Goal: Communication & Community: Answer question/provide support

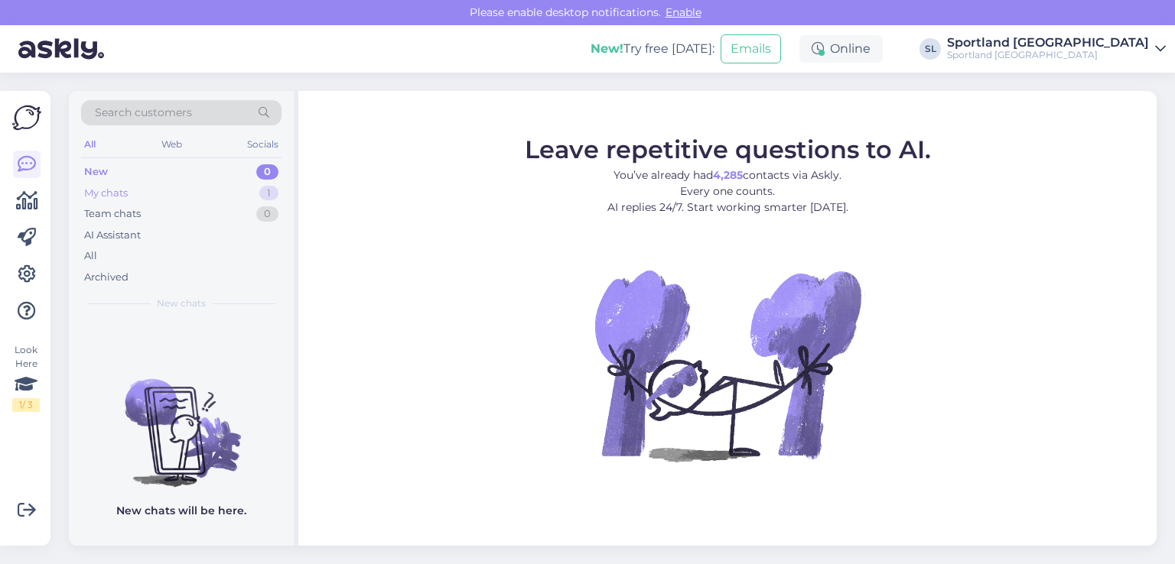
click at [165, 197] on div "My chats 1" at bounding box center [181, 193] width 200 height 21
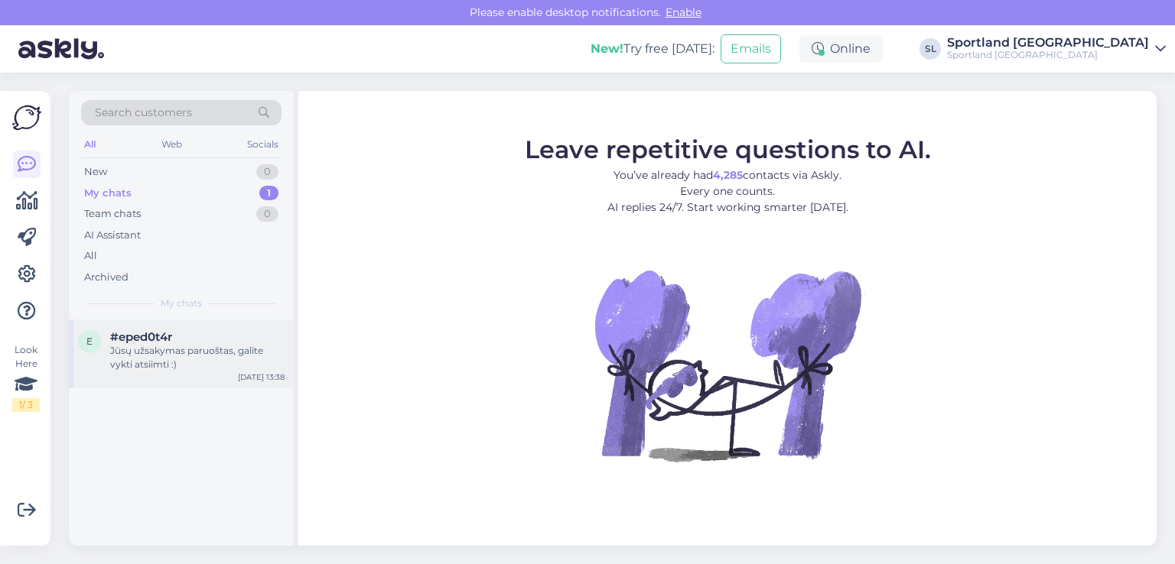
click at [193, 362] on div "Jūsų užsakymas paruoštas, galite vykti atsiimti :)" at bounding box center [197, 358] width 174 height 28
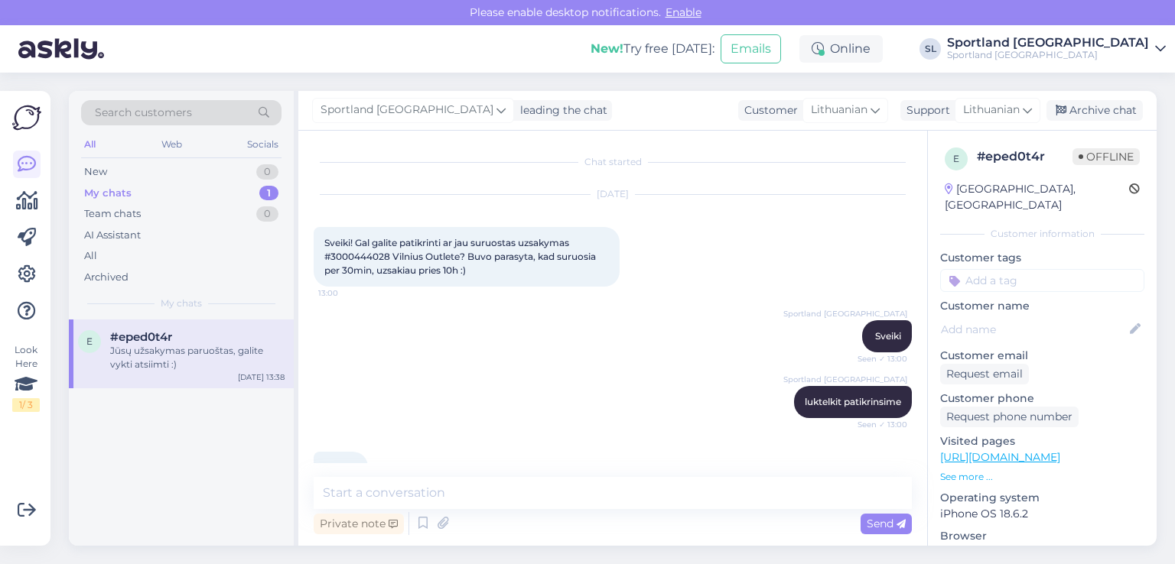
scroll to position [567, 0]
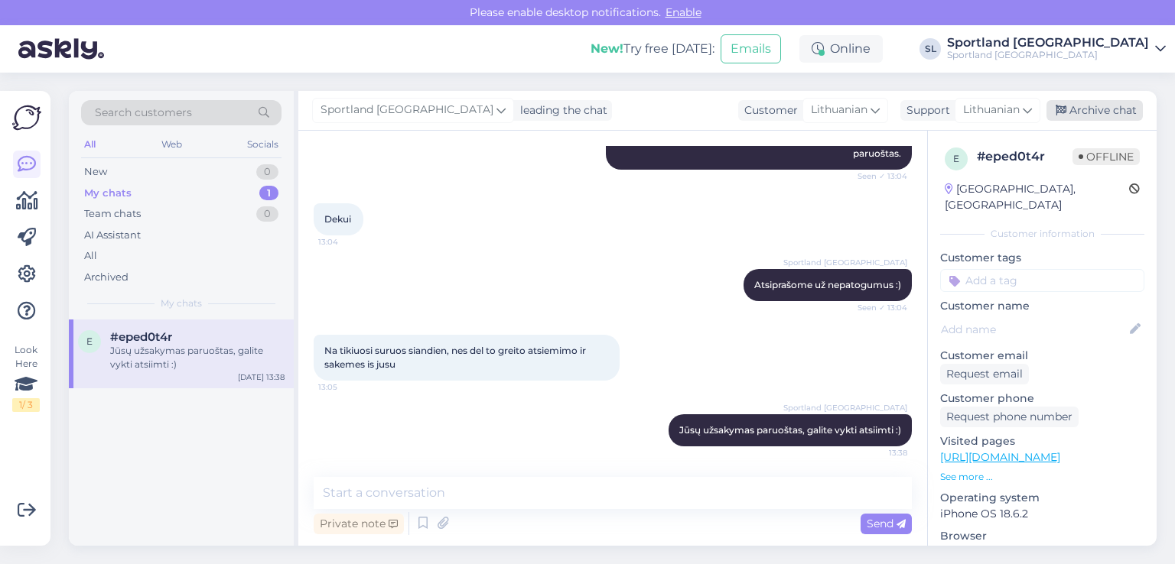
click at [1101, 109] on div "Archive chat" at bounding box center [1094, 110] width 96 height 21
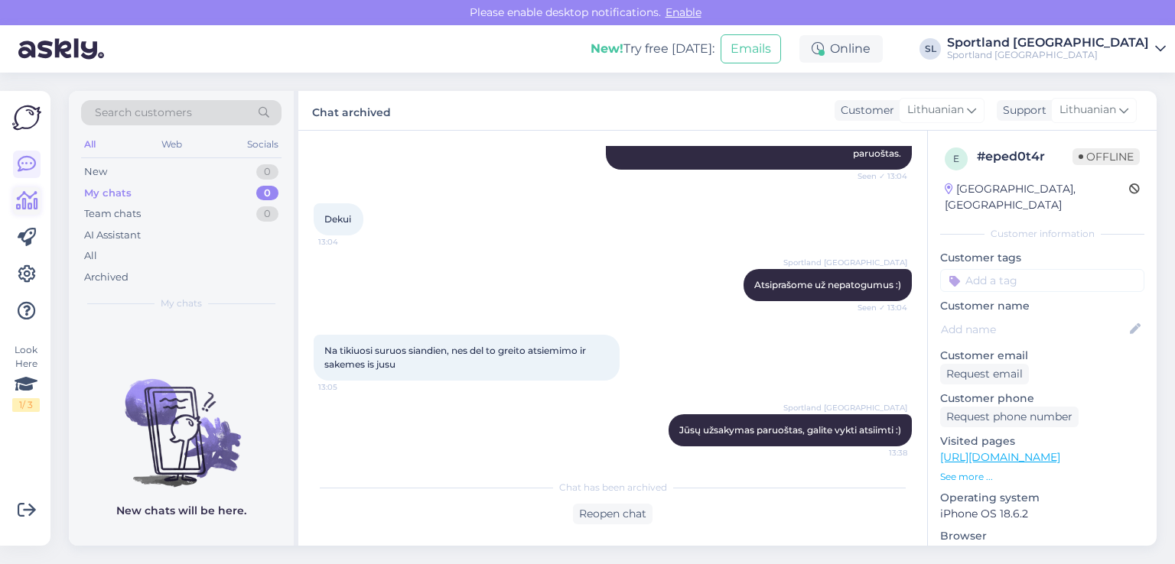
click at [13, 201] on link at bounding box center [27, 201] width 28 height 28
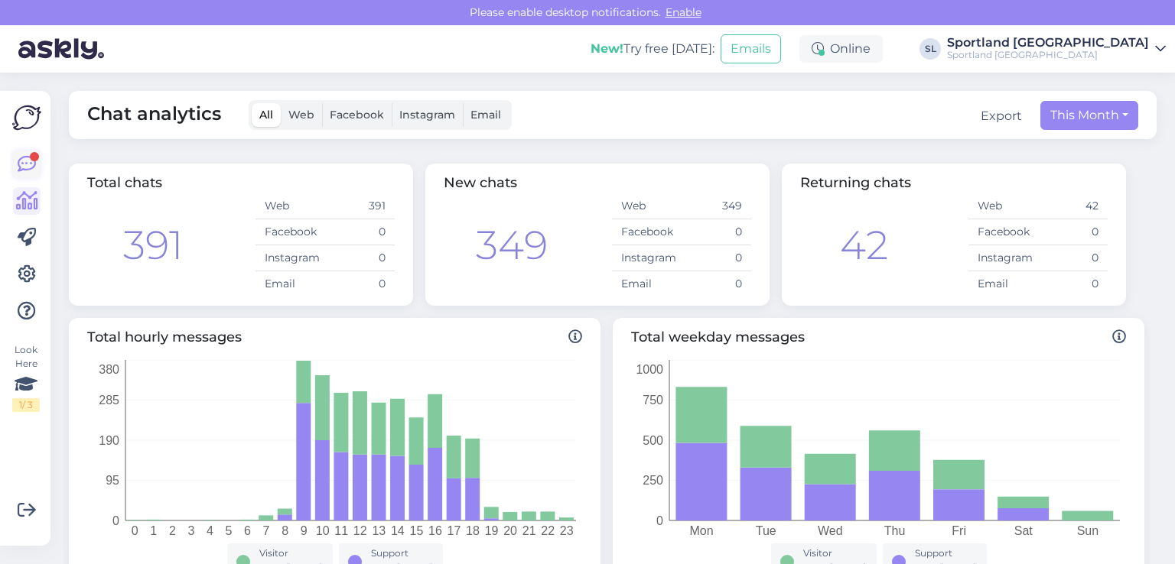
click at [34, 157] on div at bounding box center [34, 156] width 9 height 9
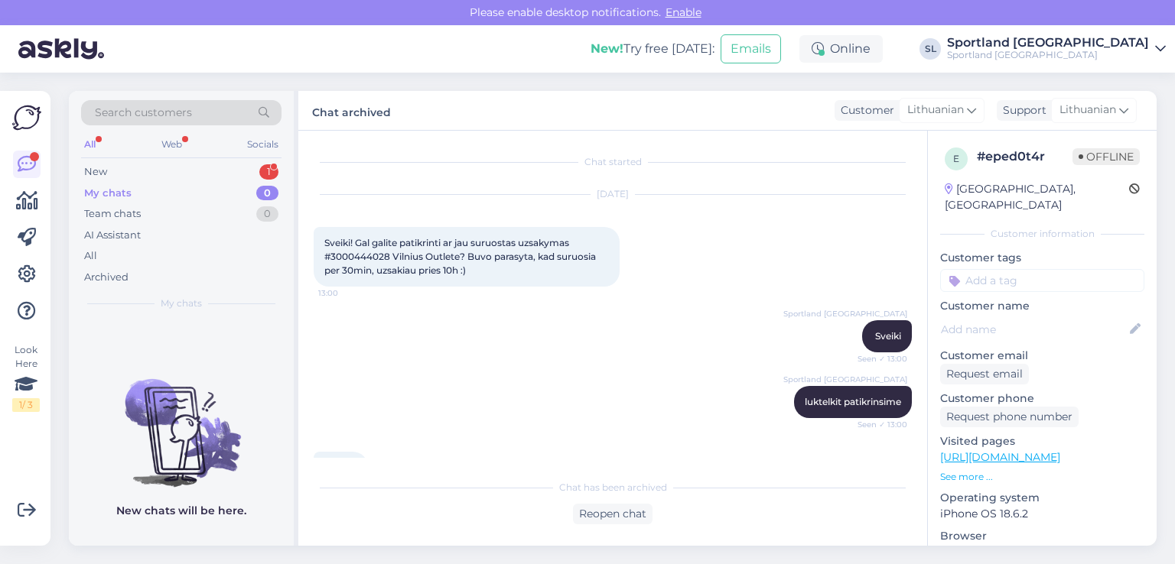
scroll to position [572, 0]
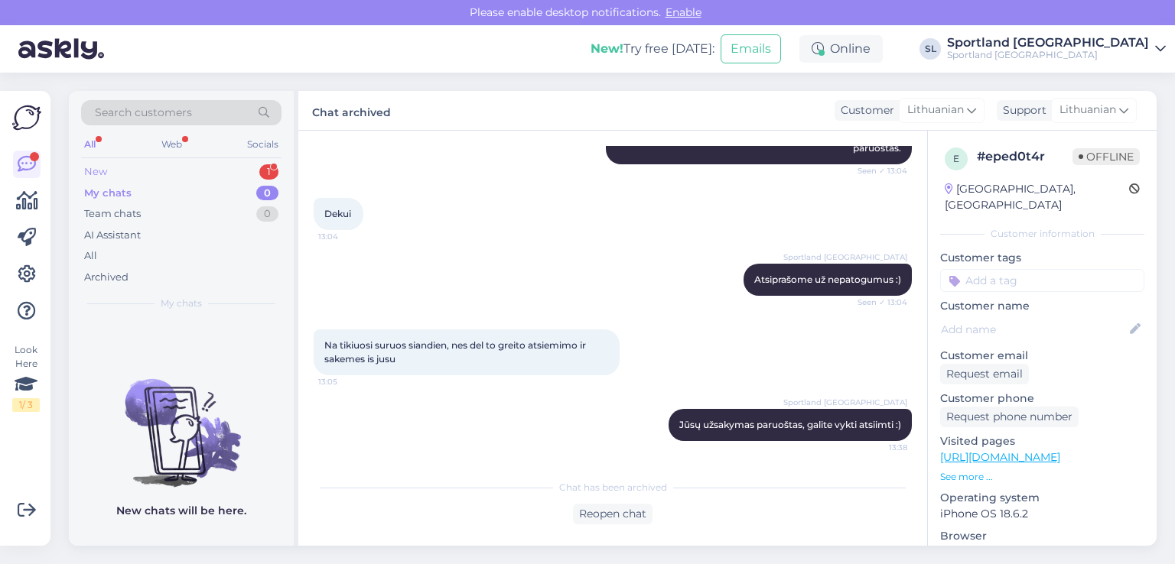
click at [143, 166] on div "New 1" at bounding box center [181, 171] width 200 height 21
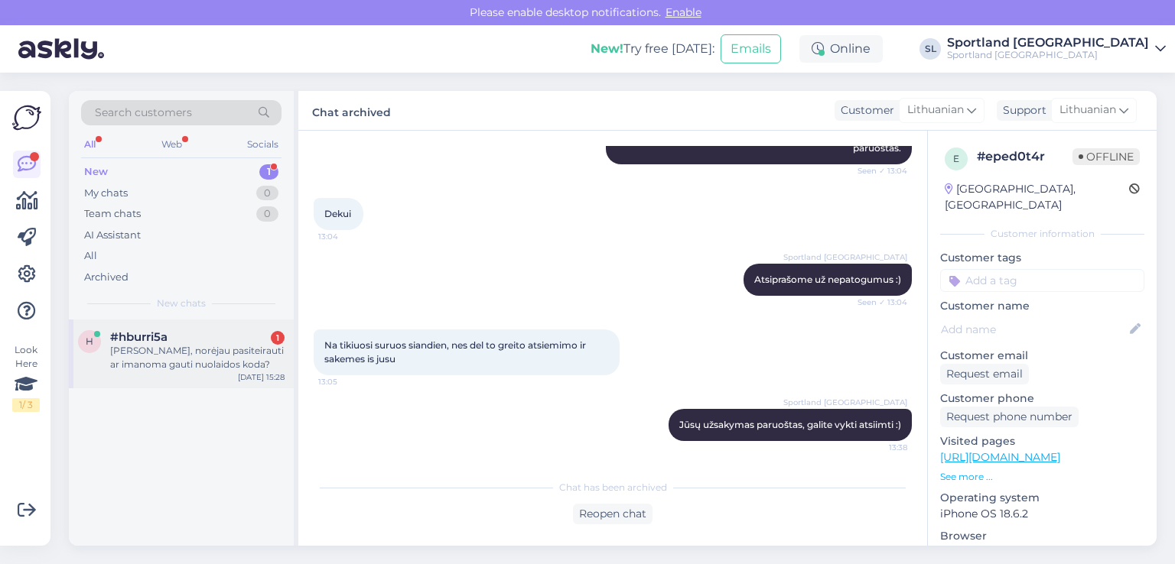
drag, startPoint x: 170, startPoint y: 338, endPoint x: 182, endPoint y: 331, distance: 14.0
click at [178, 334] on div "#hburri5a 1" at bounding box center [197, 337] width 174 height 14
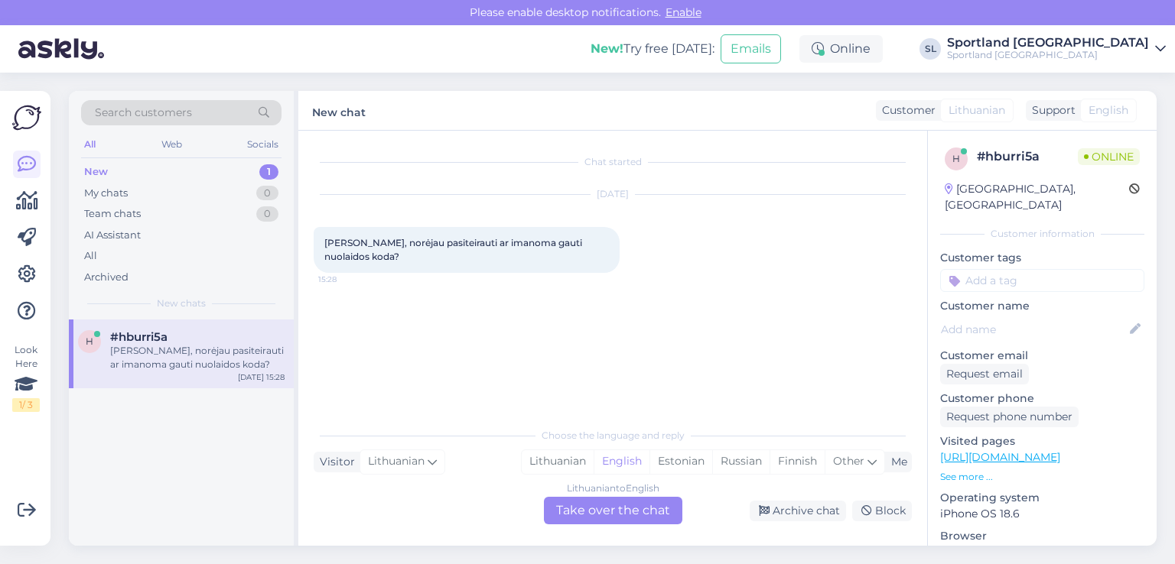
scroll to position [0, 0]
click at [570, 460] on div "Lithuanian" at bounding box center [558, 461] width 72 height 23
click at [587, 506] on div "Lithuanian to Lithuanian Take over the chat" at bounding box center [613, 511] width 138 height 28
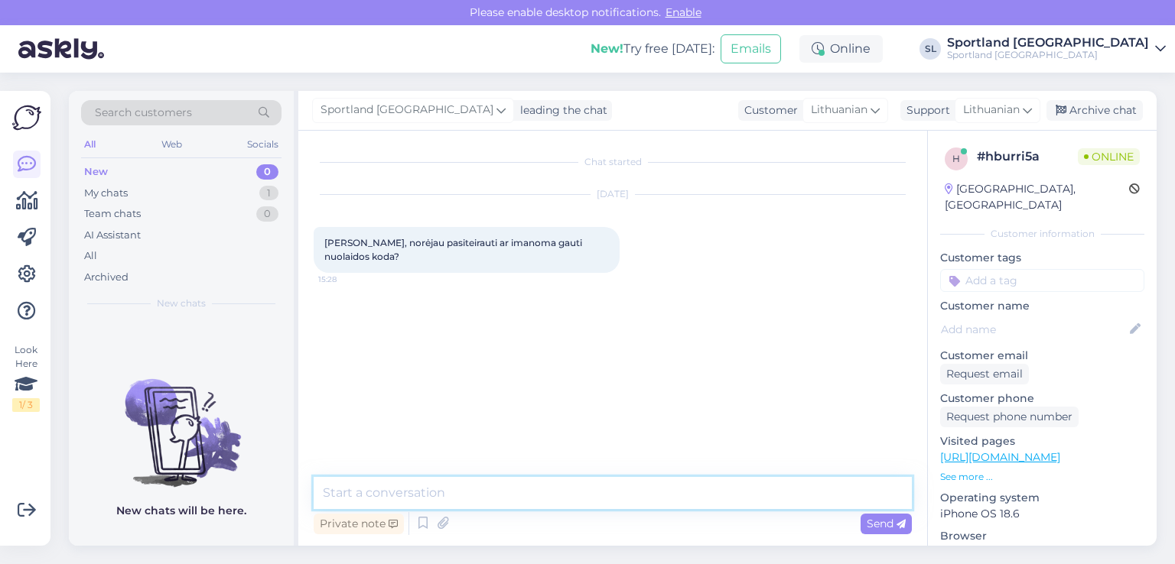
click at [535, 490] on textarea at bounding box center [613, 493] width 598 height 32
type textarea "Sveiki"
click at [538, 498] on textarea "prisijungus prie savo paskyros 5%" at bounding box center [613, 493] width 598 height 32
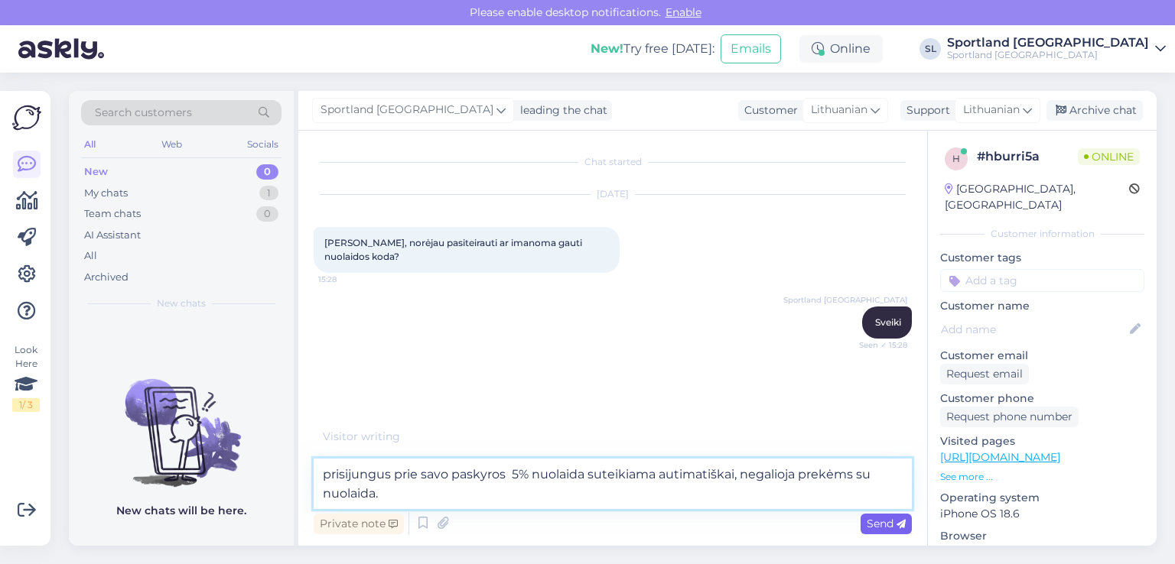
type textarea "prisijungus prie savo paskyros 5% nuolaida suteikiama autimatiškai, negalioja p…"
click at [893, 527] on span "Send" at bounding box center [886, 524] width 39 height 14
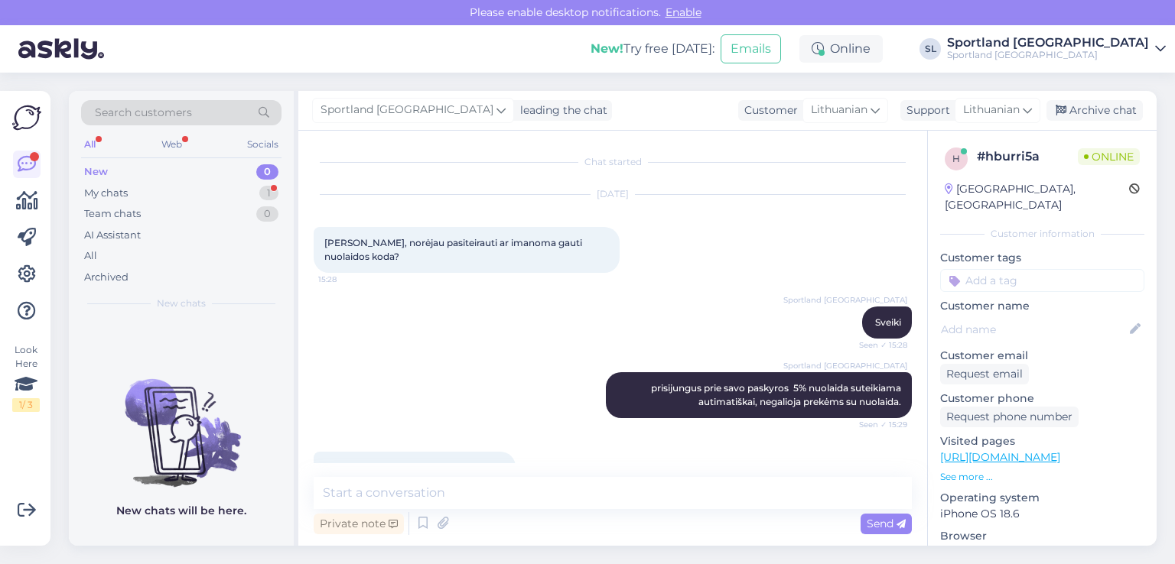
scroll to position [37, 0]
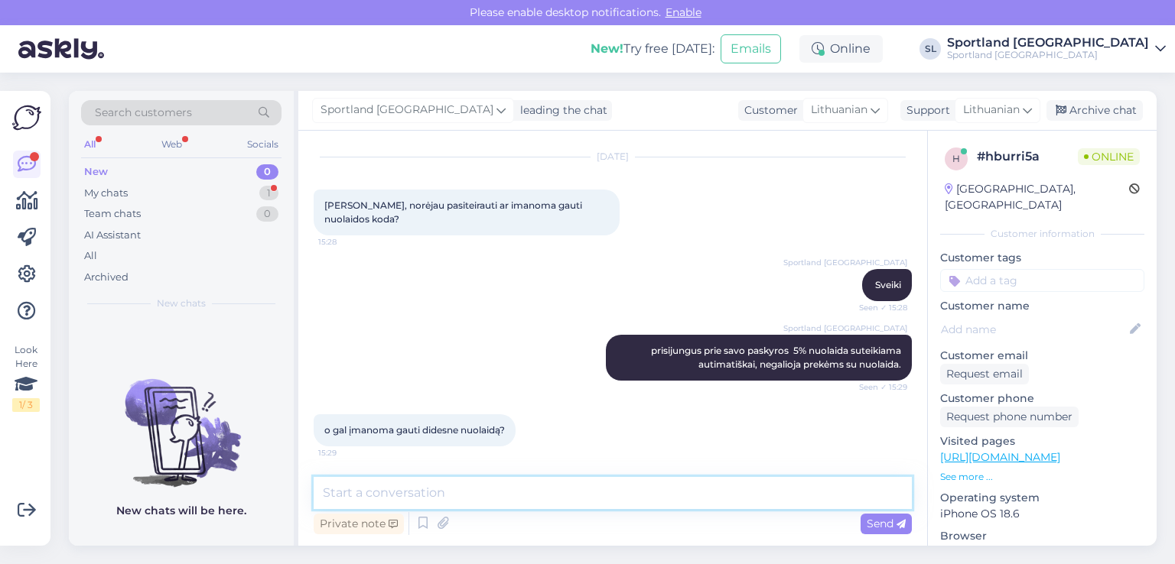
drag, startPoint x: 547, startPoint y: 492, endPoint x: 552, endPoint y: 501, distance: 10.6
click at [552, 501] on textarea at bounding box center [613, 493] width 598 height 32
type textarea "deja, tokios galimybės nėra."
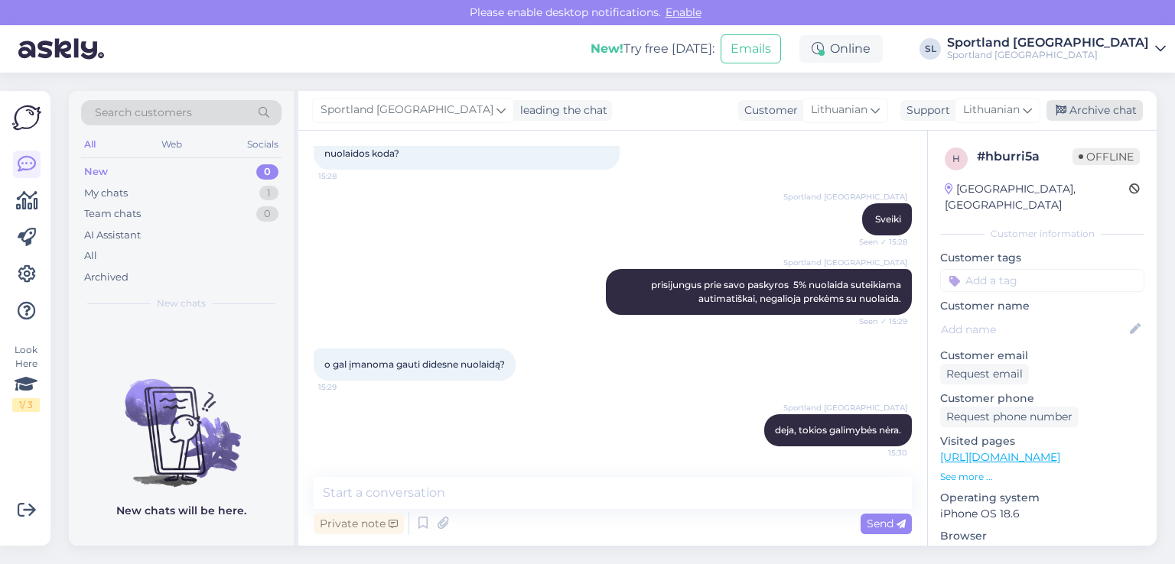
click at [1074, 102] on div "Archive chat" at bounding box center [1094, 110] width 96 height 21
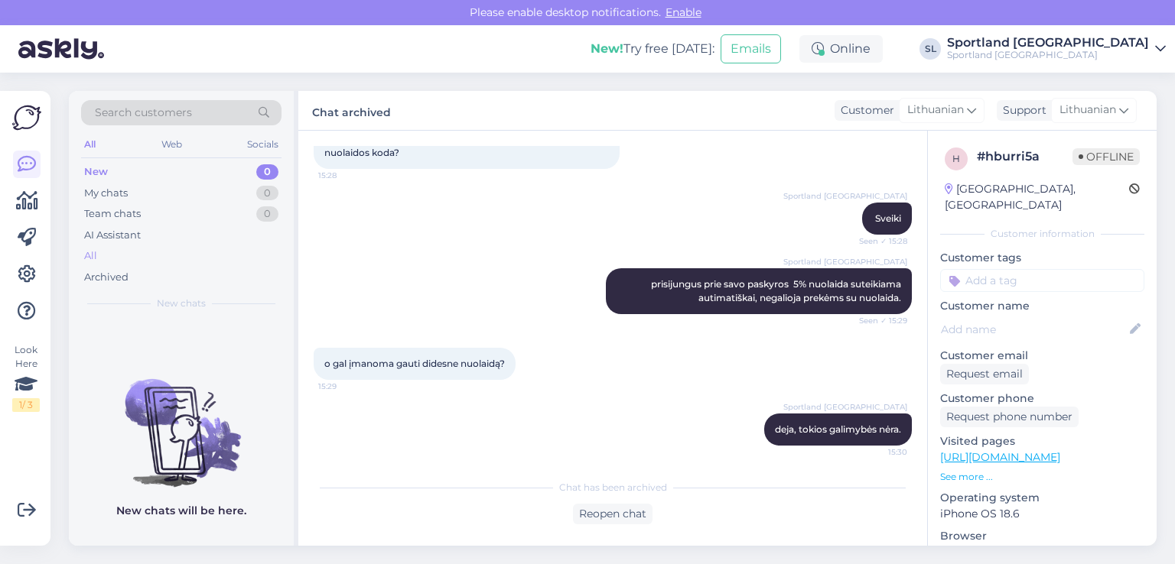
click at [115, 259] on div "All" at bounding box center [181, 256] width 200 height 21
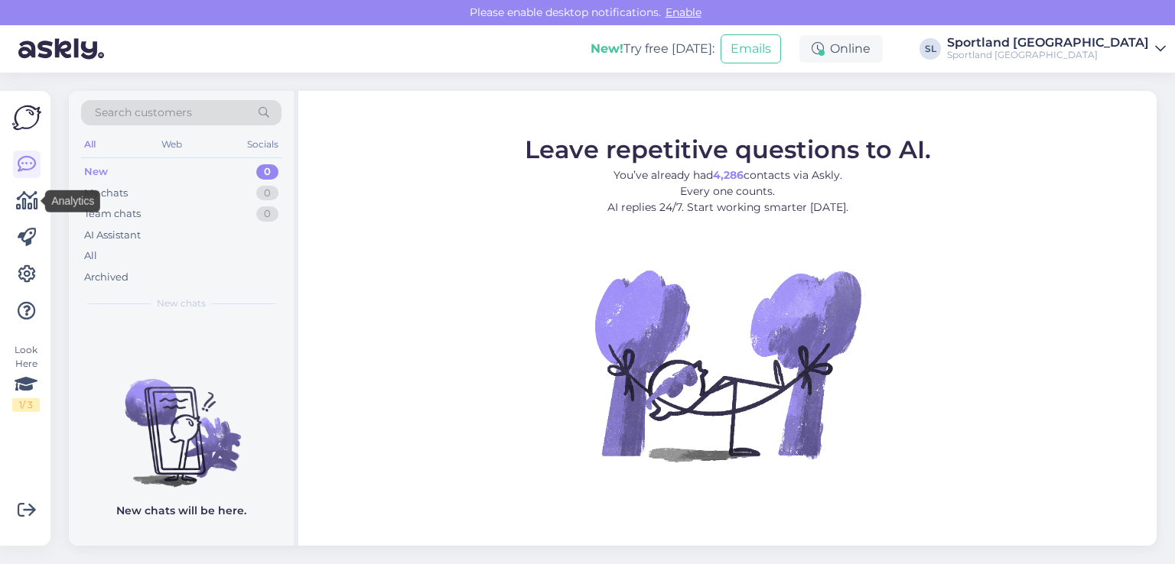
click at [30, 202] on icon at bounding box center [27, 201] width 22 height 18
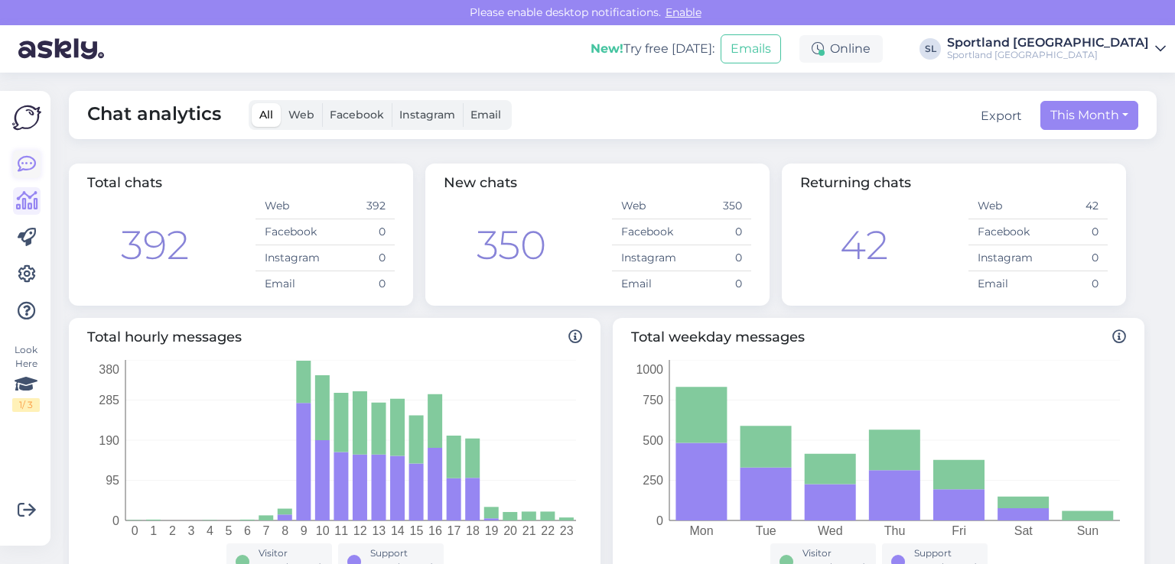
click at [26, 160] on icon at bounding box center [27, 164] width 18 height 18
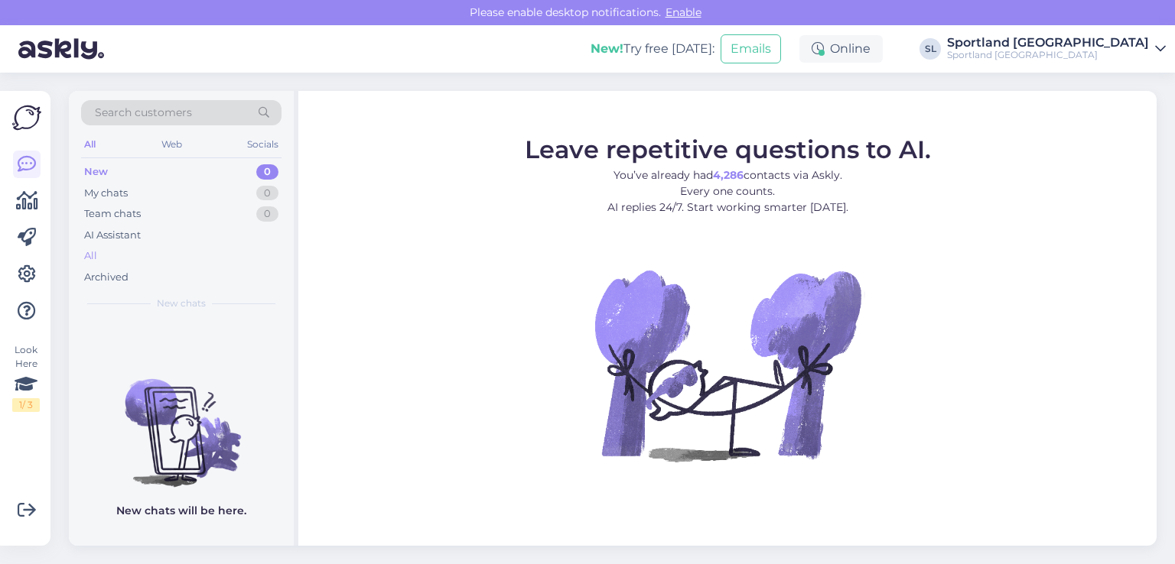
click at [104, 261] on div "All" at bounding box center [181, 256] width 200 height 21
